Goal: Task Accomplishment & Management: Use online tool/utility

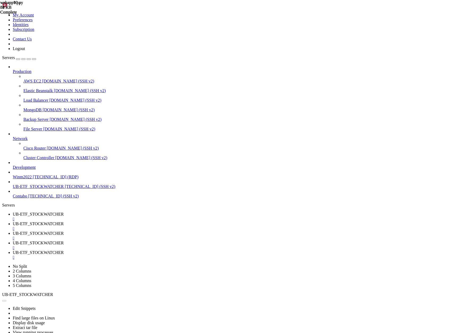
scroll to position [4, 0]
